Goal: Information Seeking & Learning: Learn about a topic

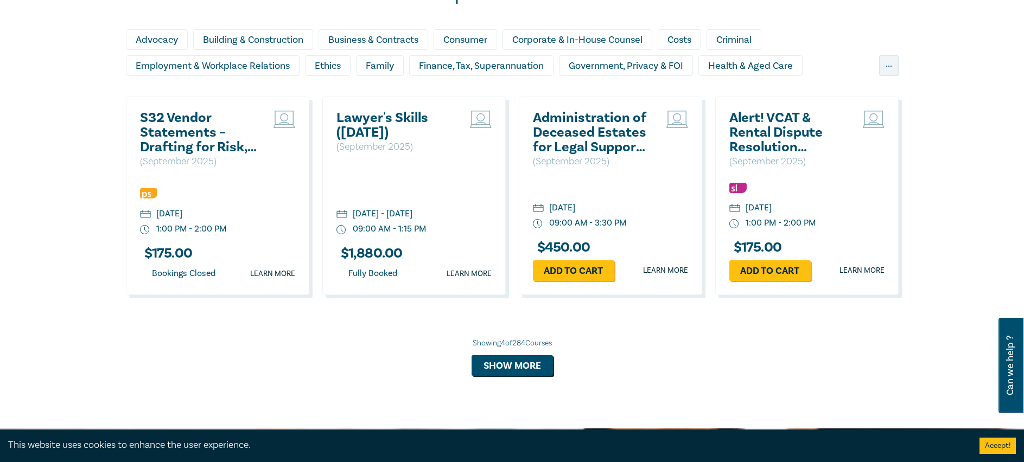
click at [182, 139] on h2 "S32 Vendor Statements – Drafting for Risk, Clarity & Compliance" at bounding box center [198, 133] width 117 height 44
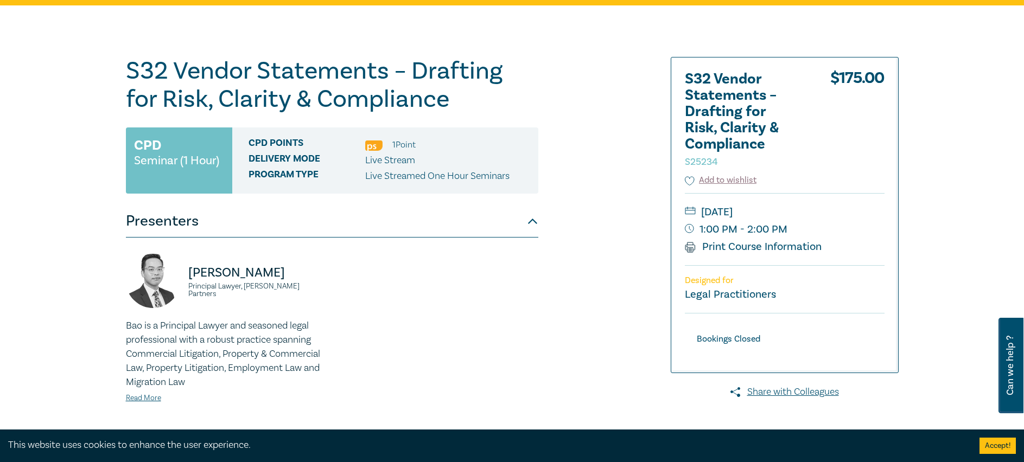
scroll to position [271, 0]
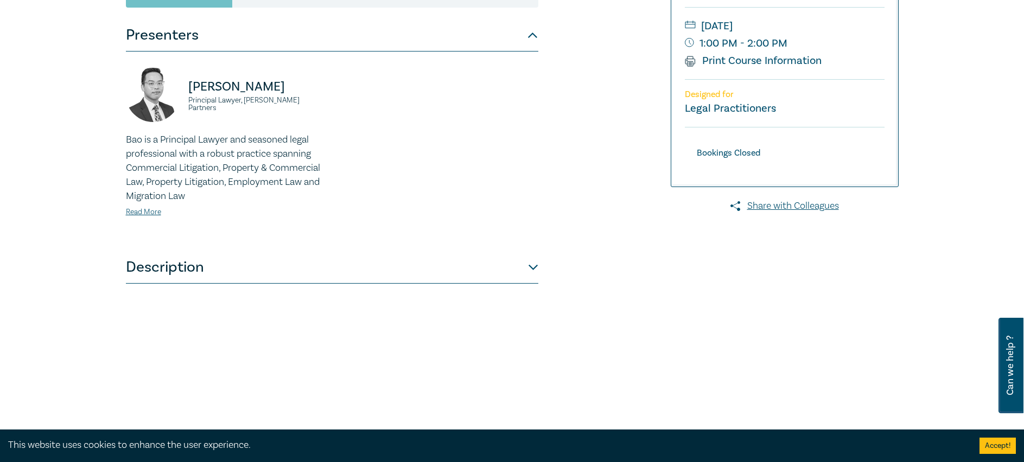
click at [356, 268] on button "Description" at bounding box center [332, 267] width 412 height 33
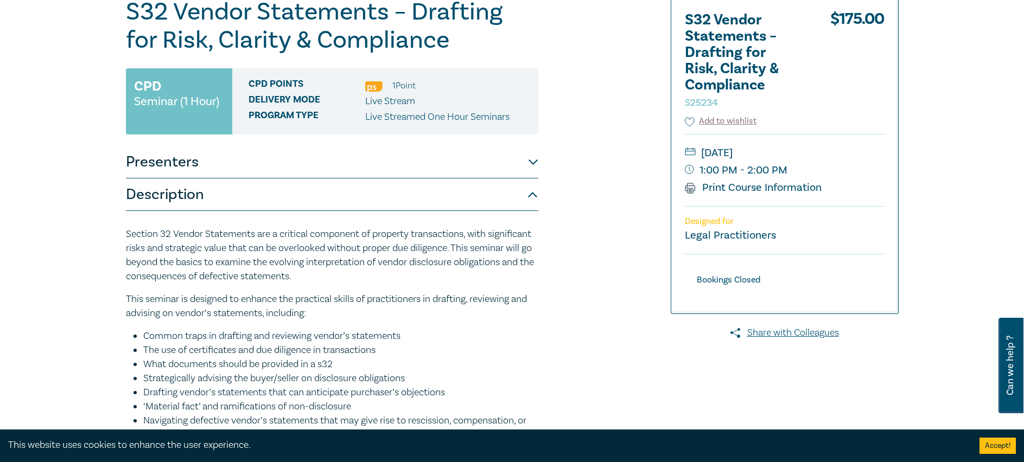
scroll to position [54, 0]
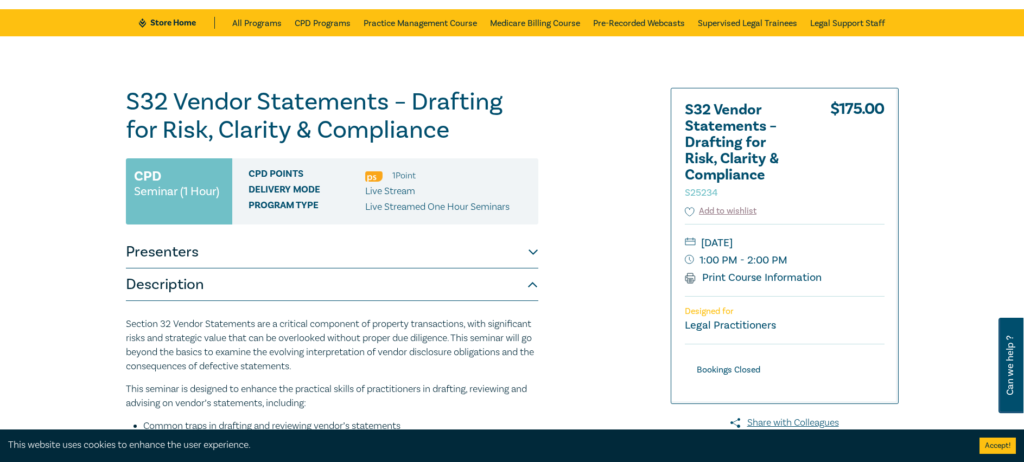
click at [372, 175] on img at bounding box center [373, 176] width 17 height 10
click at [374, 176] on img at bounding box center [373, 176] width 17 height 10
click at [374, 174] on img at bounding box center [373, 176] width 17 height 10
click at [401, 173] on li "1 Point" at bounding box center [403, 176] width 23 height 14
click at [389, 182] on ul "1 Point" at bounding box center [390, 176] width 50 height 14
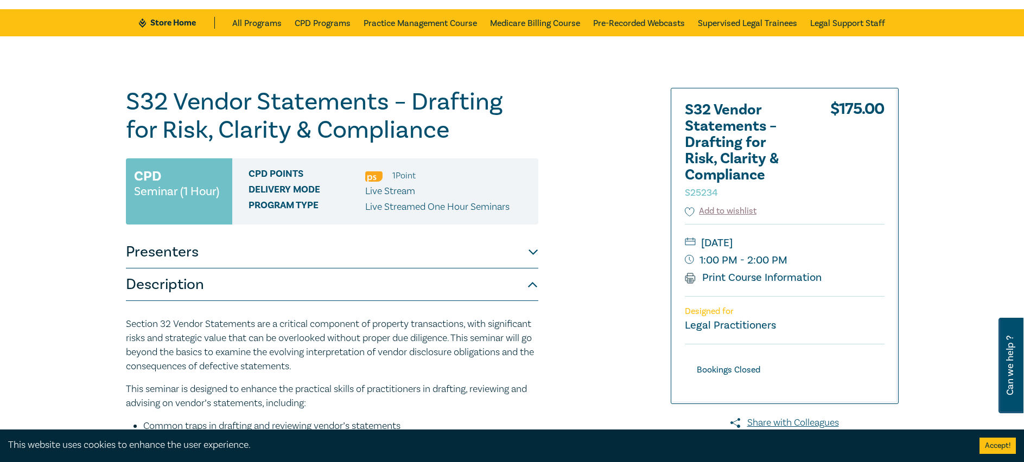
click at [421, 173] on div "CPD Points 1 Point" at bounding box center [390, 176] width 282 height 14
drag, startPoint x: 421, startPoint y: 173, endPoint x: 362, endPoint y: 174, distance: 59.1
click at [362, 174] on div "CPD Points 1 Point" at bounding box center [390, 176] width 282 height 14
click at [402, 245] on button "Presenters" at bounding box center [332, 252] width 412 height 33
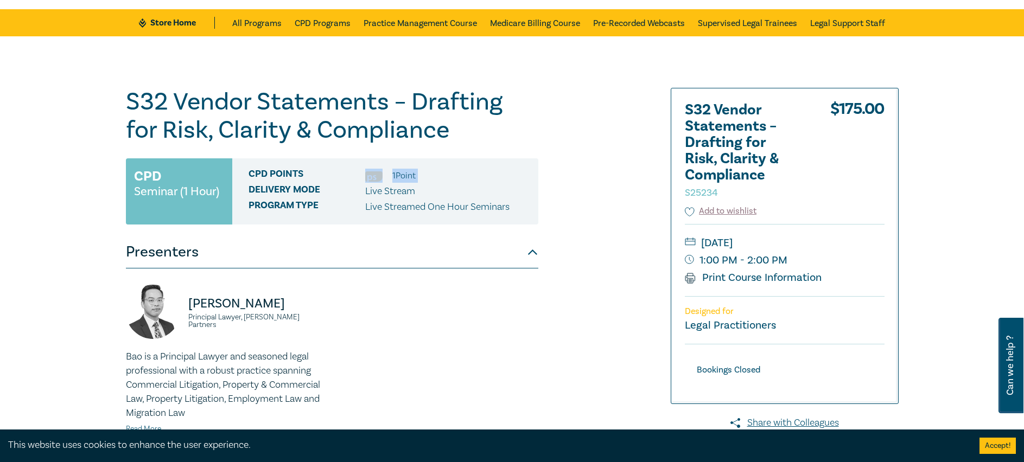
scroll to position [326, 0]
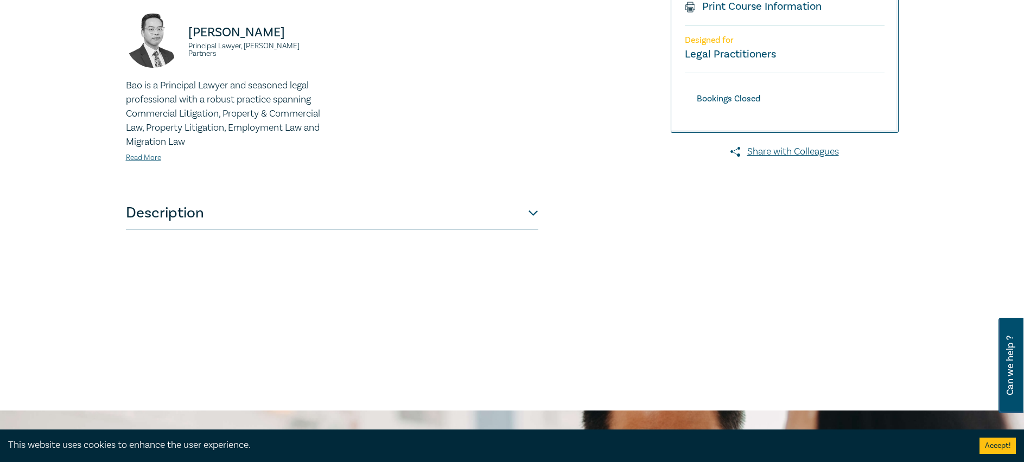
click at [378, 207] on button "Description" at bounding box center [332, 213] width 412 height 33
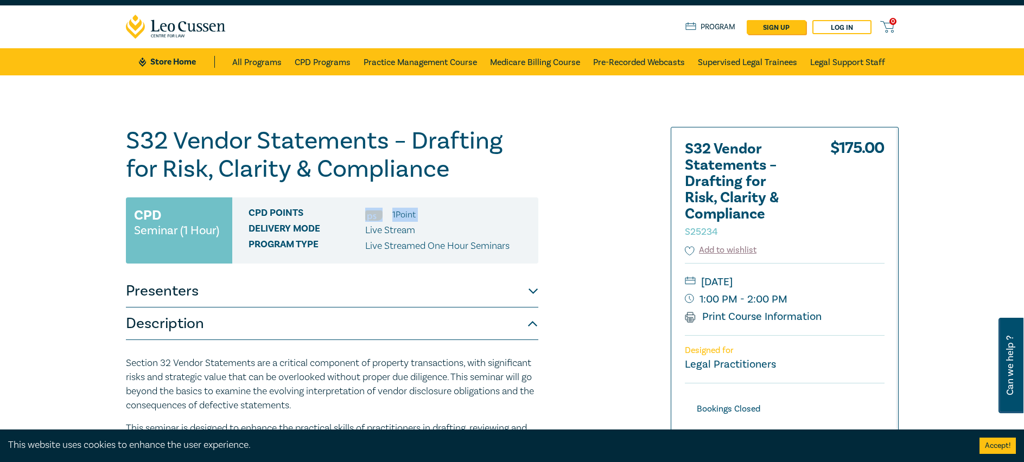
scroll to position [0, 0]
